Goal: Browse casually

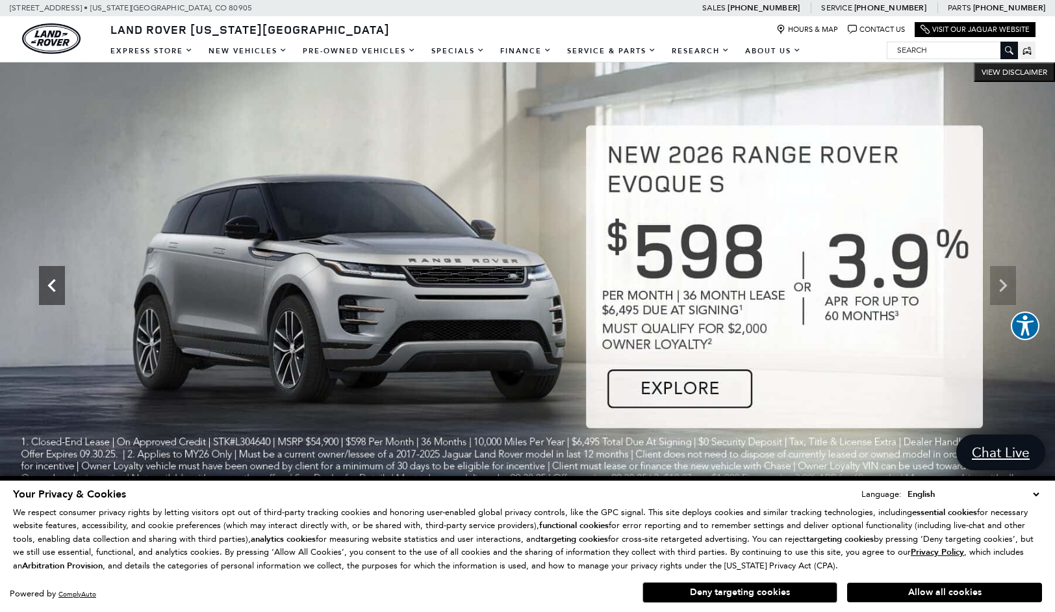
click at [54, 287] on icon "Previous" at bounding box center [52, 285] width 26 height 26
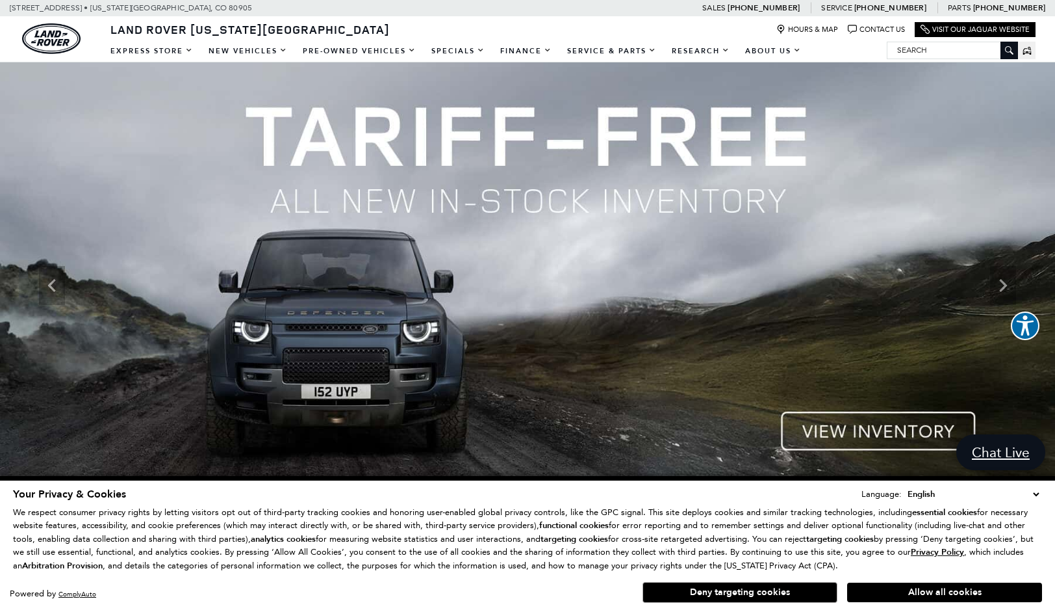
click at [852, 430] on img at bounding box center [527, 285] width 1055 height 446
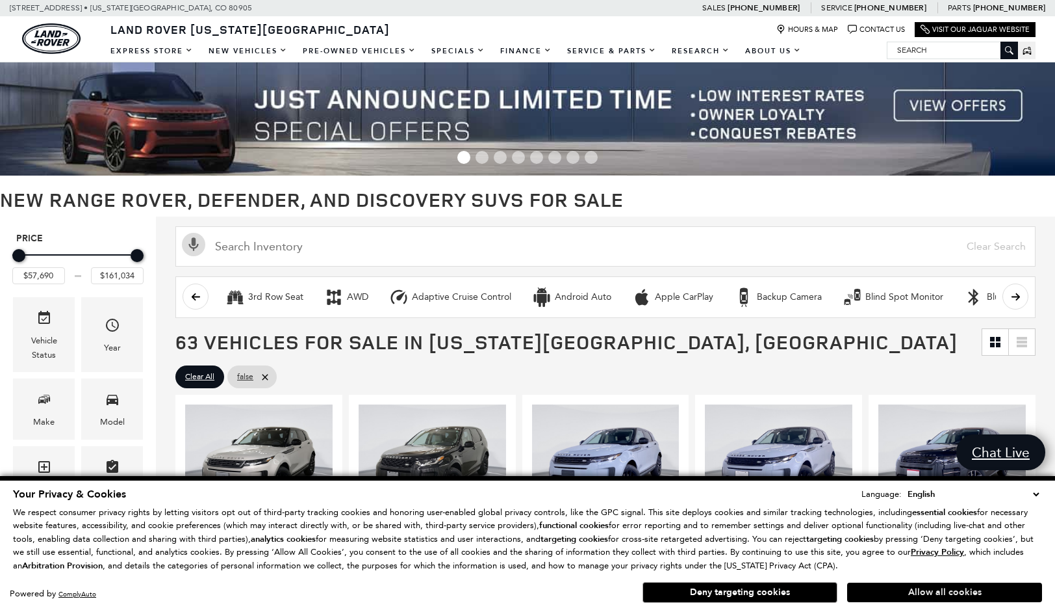
click at [954, 598] on button "Allow all cookies" at bounding box center [944, 591] width 195 height 19
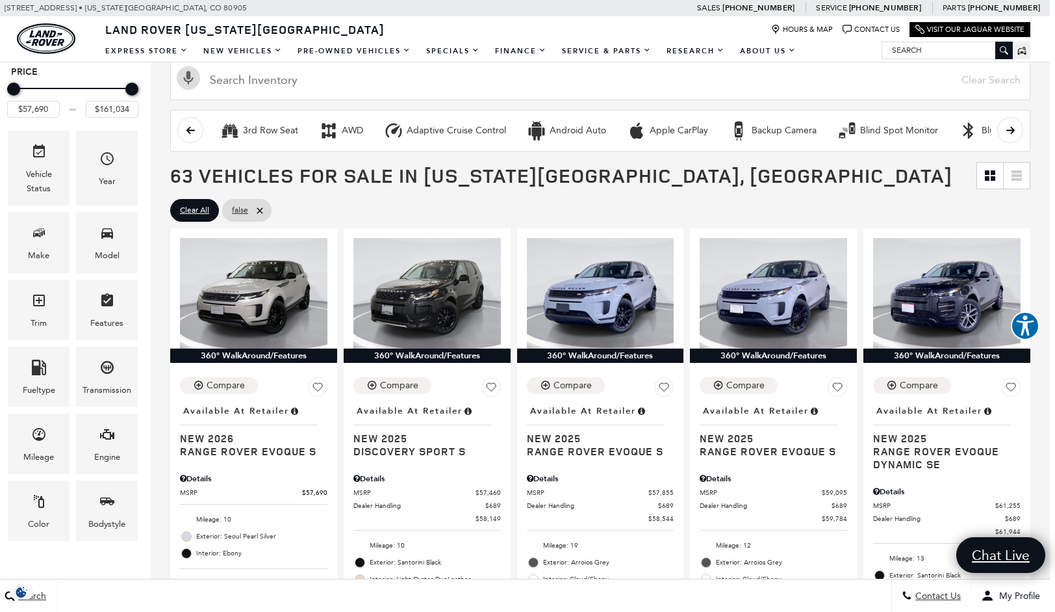
scroll to position [168, 5]
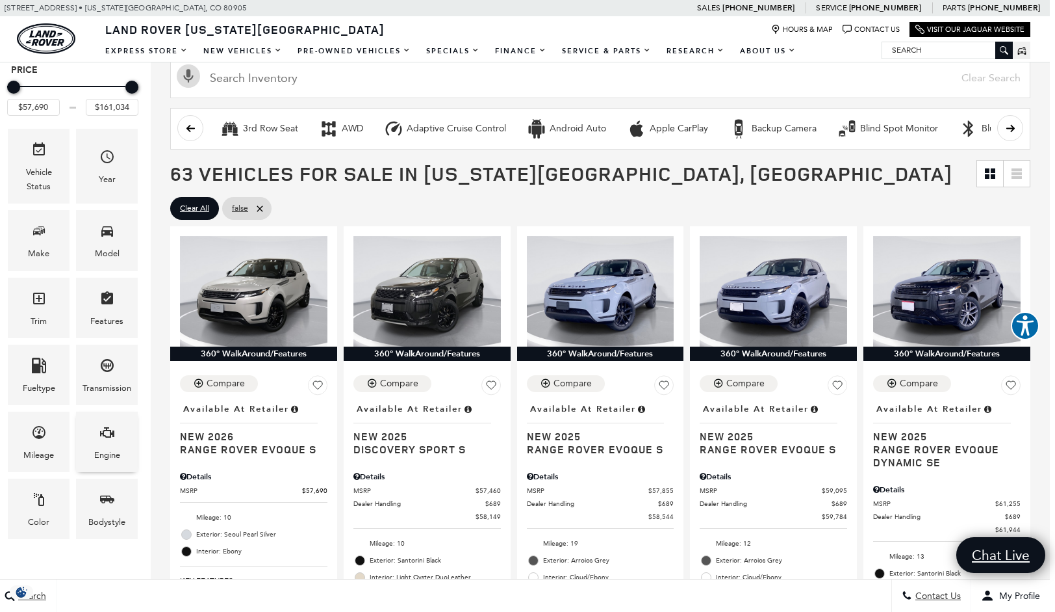
click at [106, 443] on span "Engine" at bounding box center [107, 434] width 16 height 27
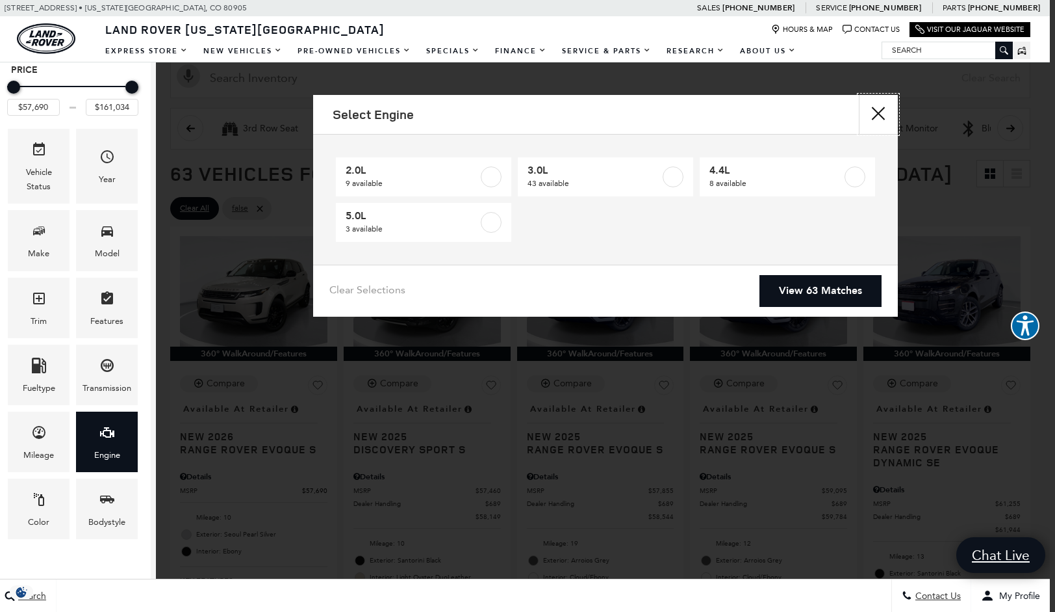
click at [881, 105] on button "Close" at bounding box center [878, 114] width 39 height 39
